Goal: Book appointment/travel/reservation

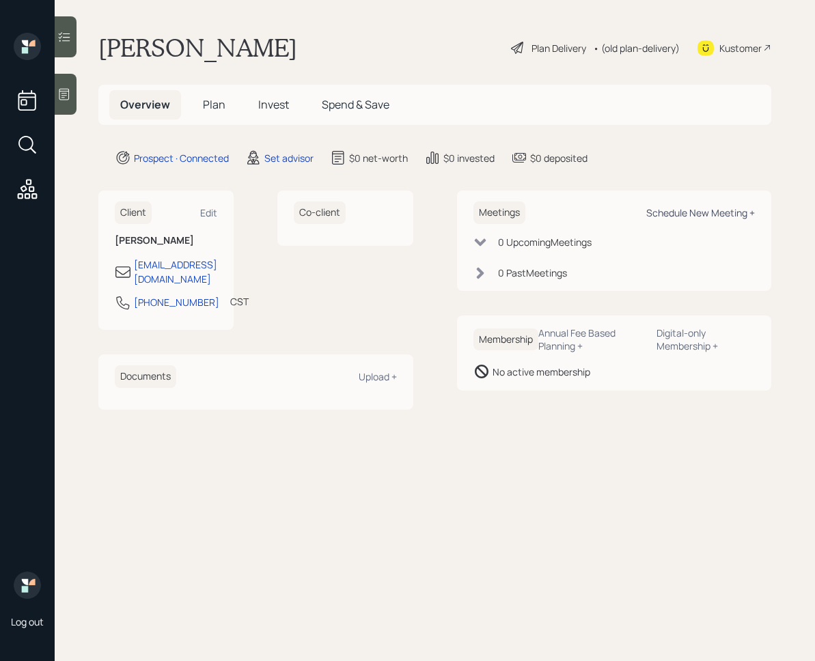
click at [713, 214] on div "Schedule New Meeting +" at bounding box center [700, 212] width 109 height 13
select select "round-[PERSON_NAME]"
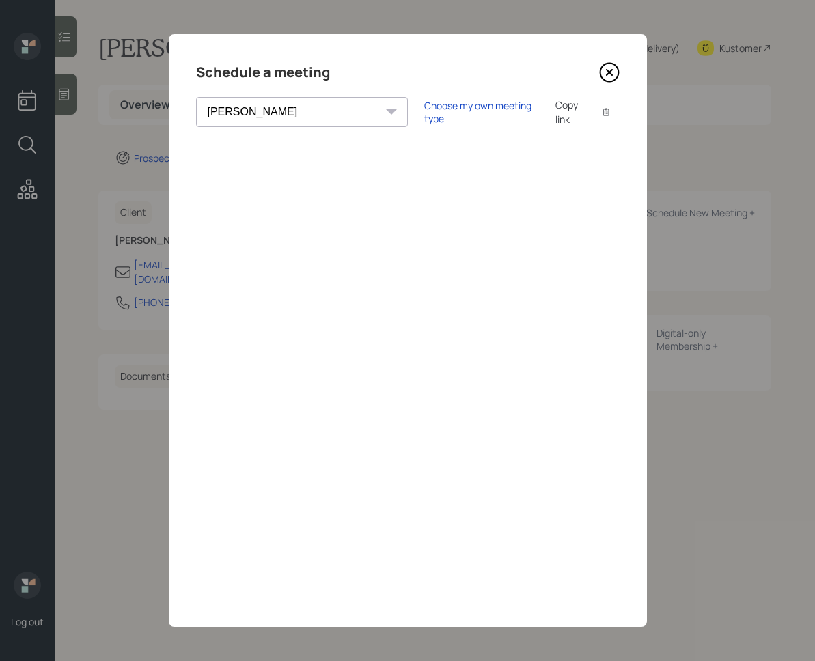
click at [606, 70] on icon at bounding box center [608, 72] width 5 height 5
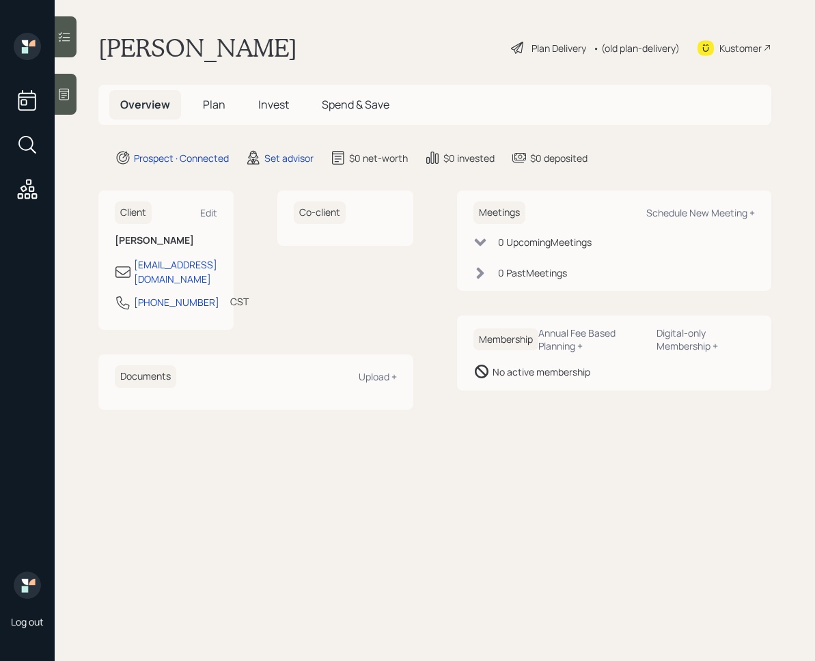
click at [76, 97] on div at bounding box center [66, 94] width 22 height 41
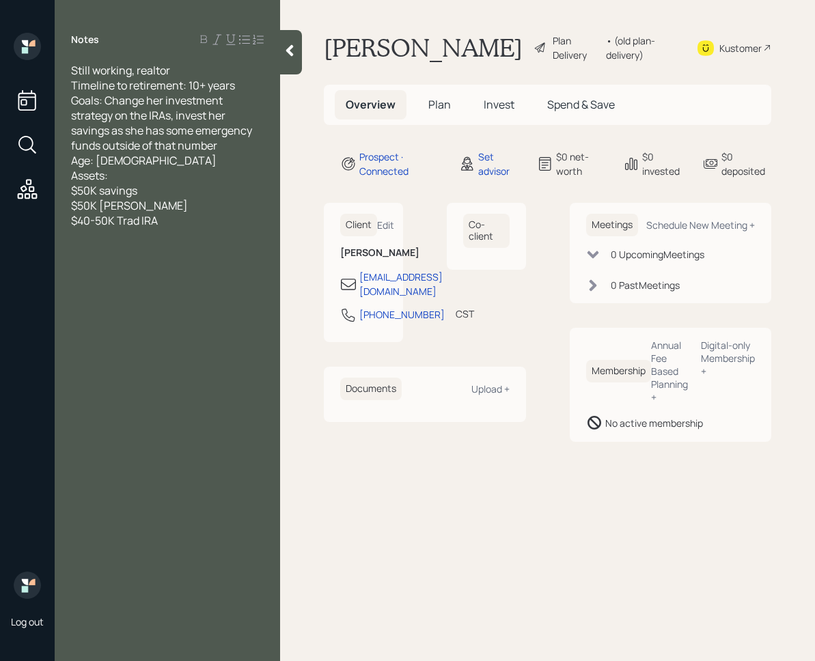
click at [287, 53] on icon at bounding box center [290, 51] width 14 height 14
